Goal: Task Accomplishment & Management: Manage account settings

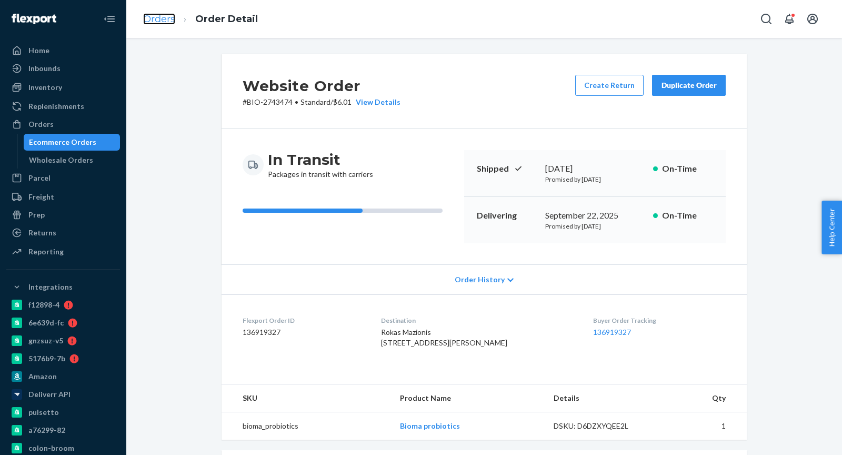
click at [156, 23] on link "Orders" at bounding box center [159, 19] width 32 height 12
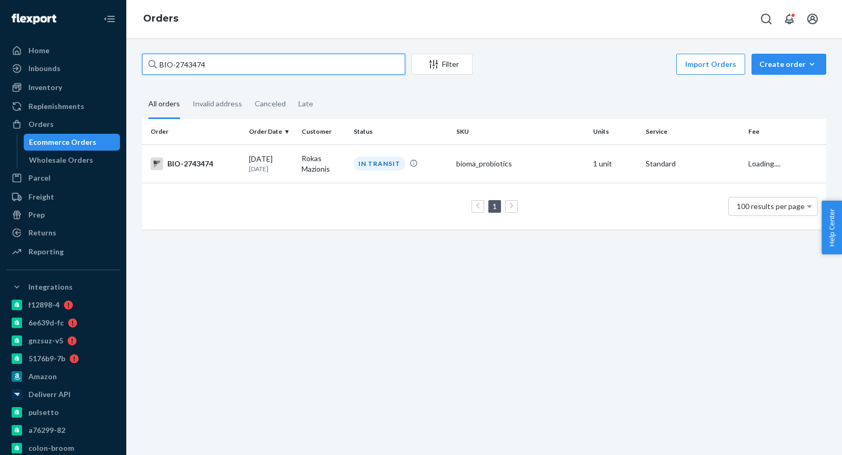
click at [170, 69] on input "BIO-2743474" at bounding box center [273, 64] width 263 height 21
click at [167, 64] on input "BIO-2743474" at bounding box center [273, 64] width 263 height 21
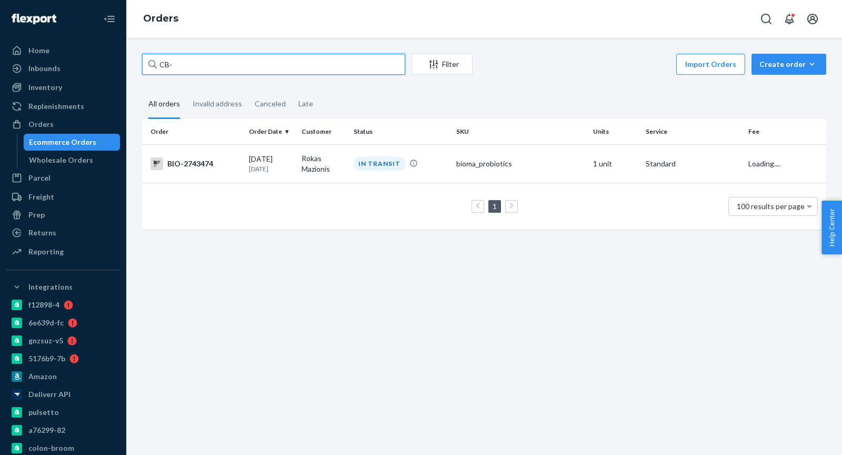
paste input "4173169"
type input "CB-4173169"
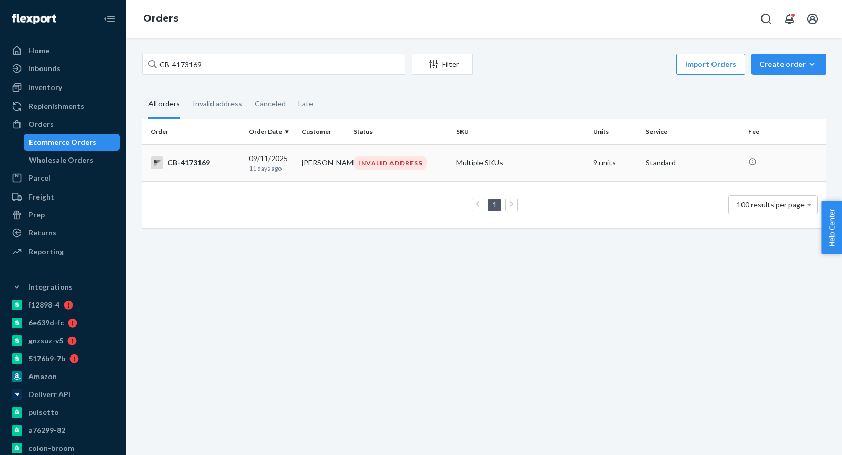
click at [236, 165] on div "CB-4173169" at bounding box center [196, 162] width 90 height 13
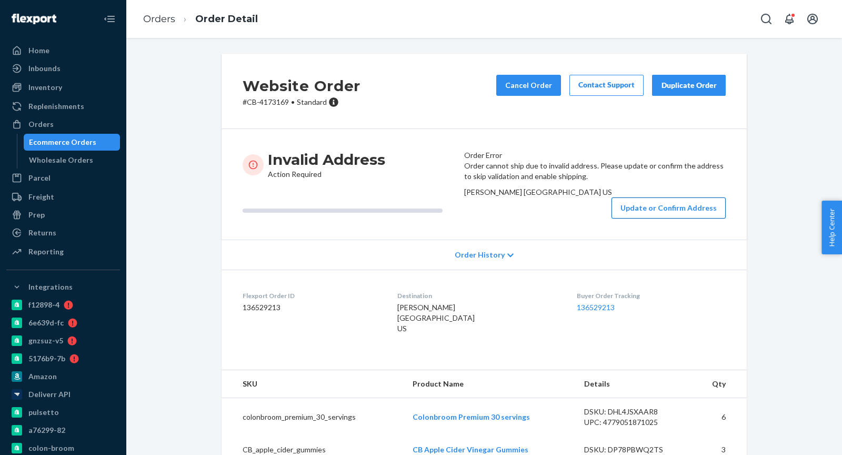
click at [635, 218] on button "Update or Confirm Address" at bounding box center [669, 207] width 114 height 21
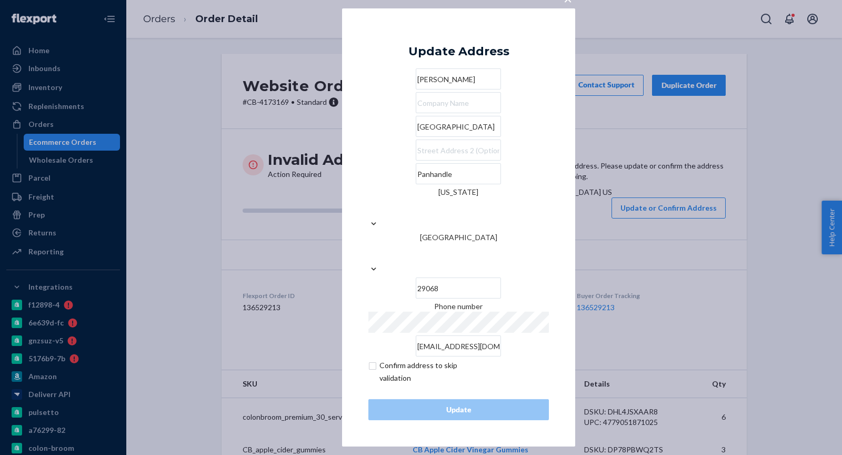
click at [416, 137] on input "[GEOGRAPHIC_DATA]" at bounding box center [458, 126] width 85 height 21
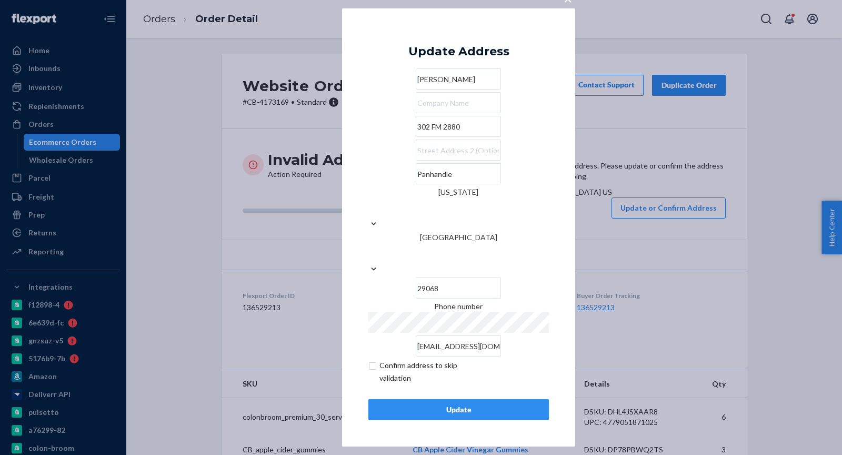
type input "302 FM 2880"
paste input "Groom"
type input "Groom"
click at [501, 277] on input "29068" at bounding box center [458, 287] width 85 height 21
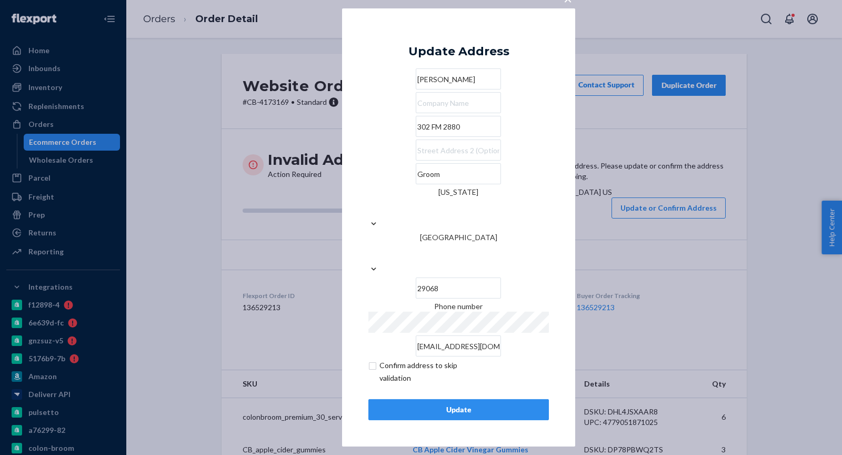
paste input "79039"
type input "79039"
click at [464, 404] on div "Update" at bounding box center [458, 409] width 163 height 11
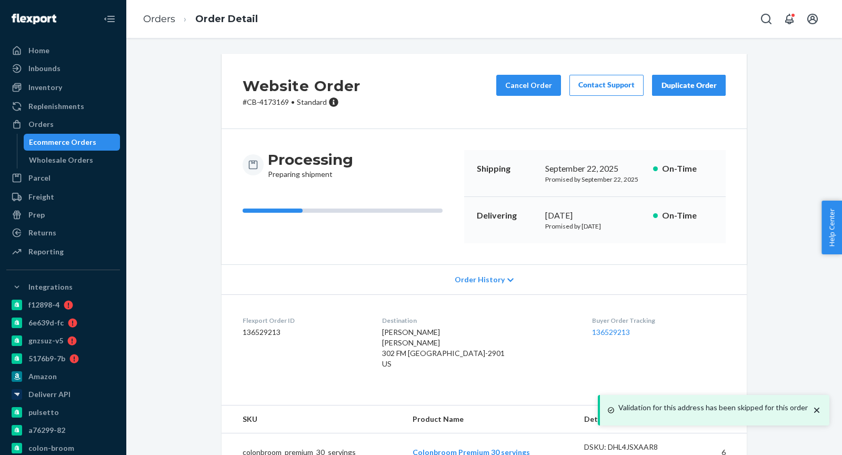
click at [268, 102] on p "# CB-4173169 • Standard" at bounding box center [302, 102] width 118 height 11
copy p "4173169"
